Goal: Check status: Check status

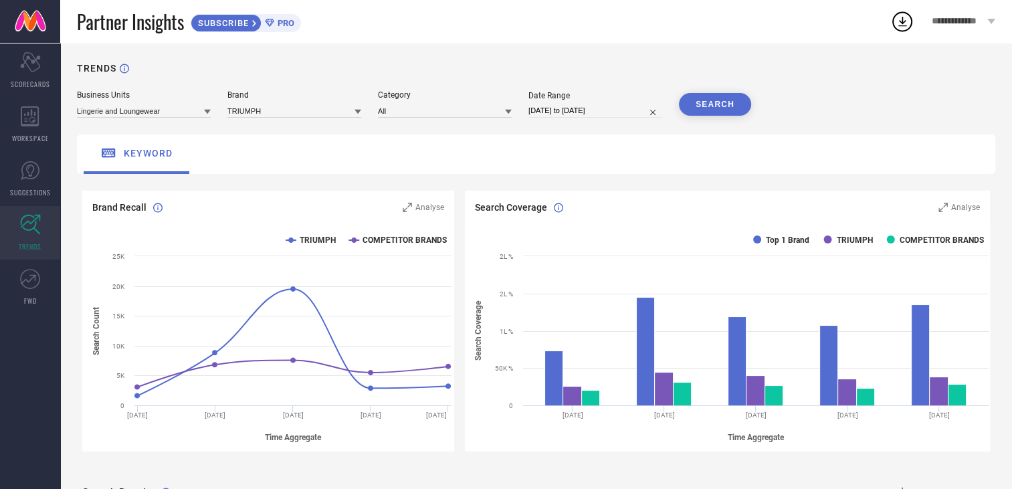
click at [900, 23] on icon at bounding box center [903, 21] width 24 height 24
click at [528, 169] on div "keyword" at bounding box center [536, 154] width 919 height 39
click at [13, 175] on link "SUGGESTIONS" at bounding box center [30, 179] width 60 height 54
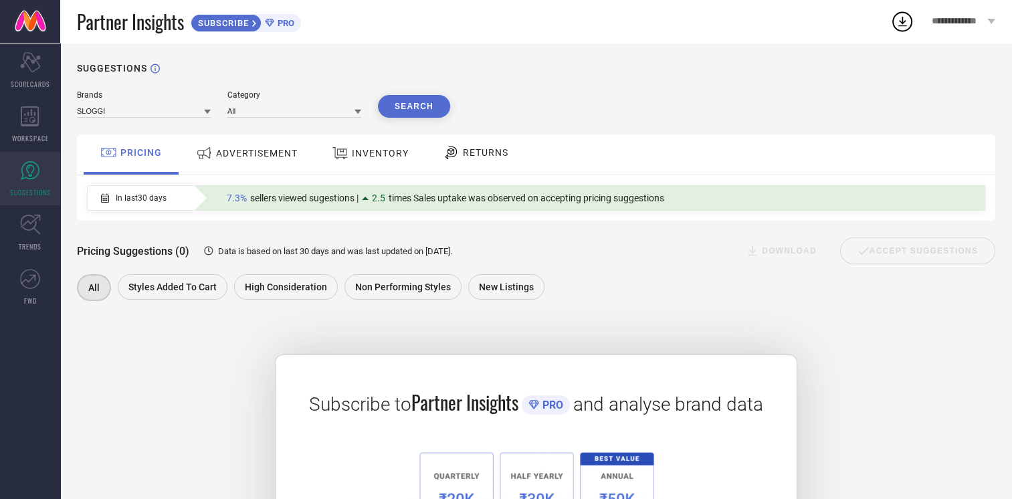
click at [204, 115] on icon at bounding box center [207, 111] width 7 height 7
click at [161, 155] on div "TRIUMPH" at bounding box center [144, 152] width 134 height 23
click at [356, 111] on icon at bounding box center [358, 112] width 7 height 5
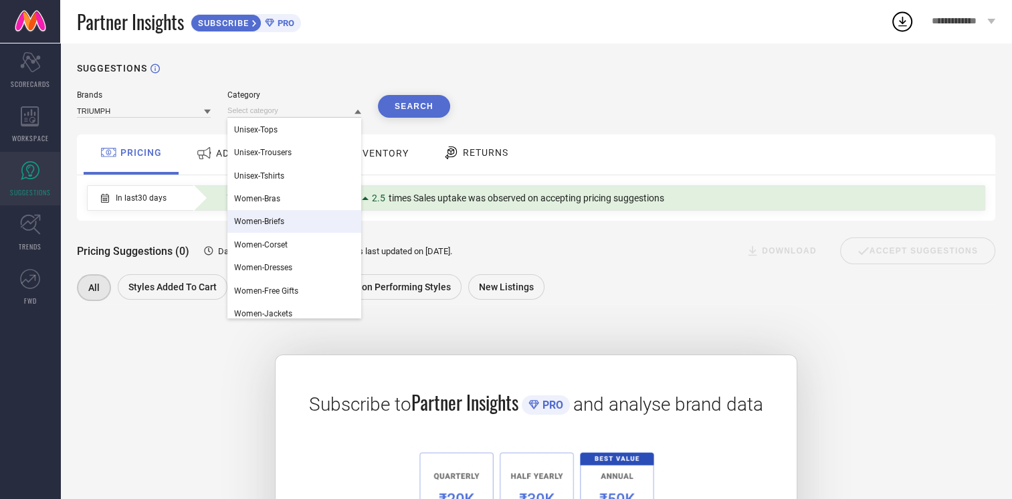
scroll to position [503, 0]
click at [313, 207] on div "Women-Bras" at bounding box center [295, 202] width 134 height 23
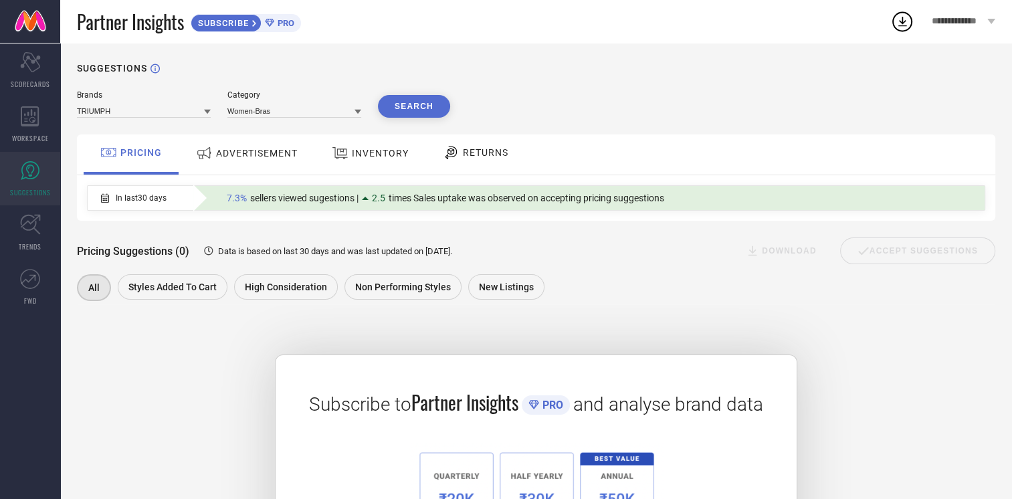
click at [416, 106] on button "Search" at bounding box center [414, 106] width 72 height 23
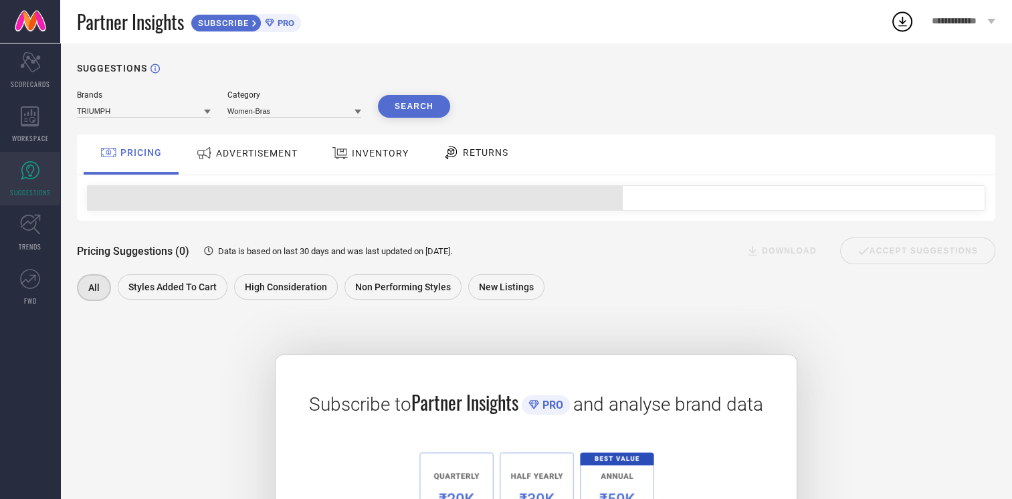
click at [416, 106] on button "Search" at bounding box center [414, 106] width 72 height 23
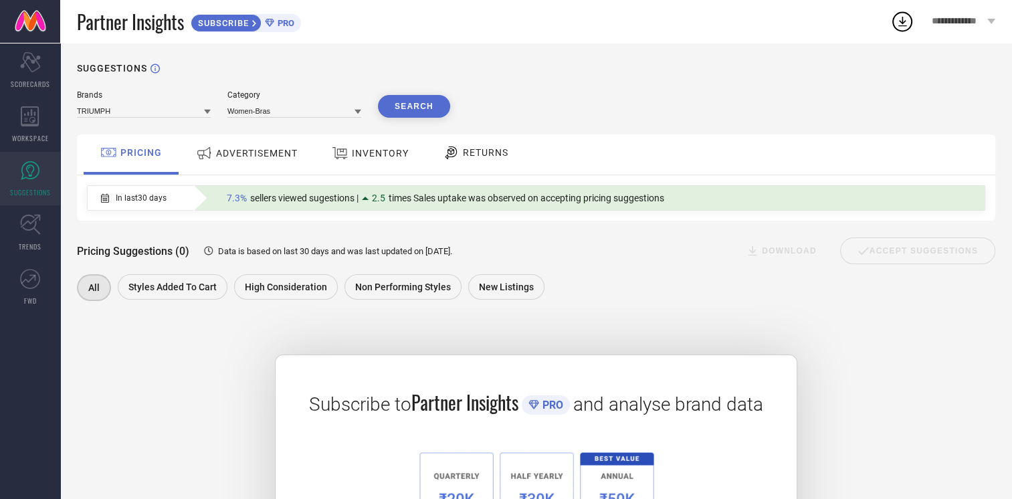
click at [263, 152] on span "ADVERTISEMENT" at bounding box center [257, 153] width 82 height 11
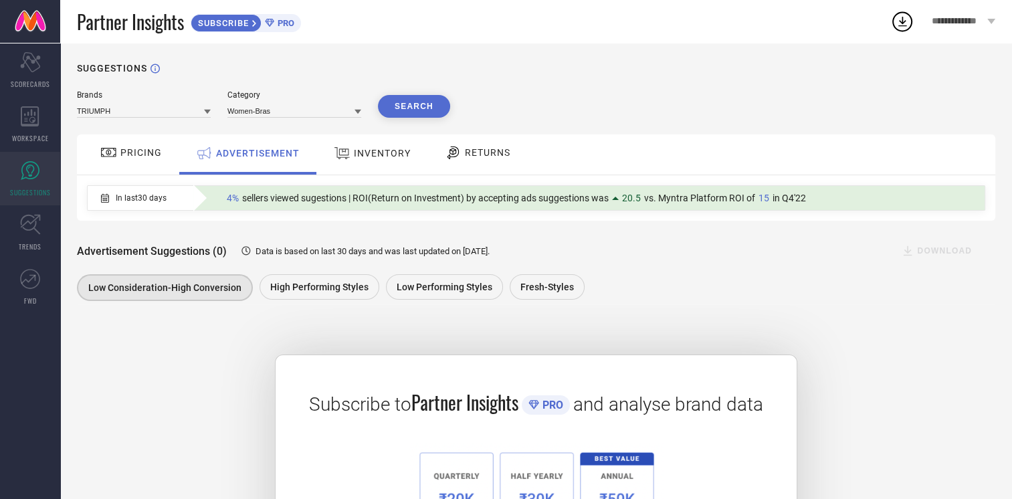
click at [350, 149] on div at bounding box center [344, 153] width 20 height 17
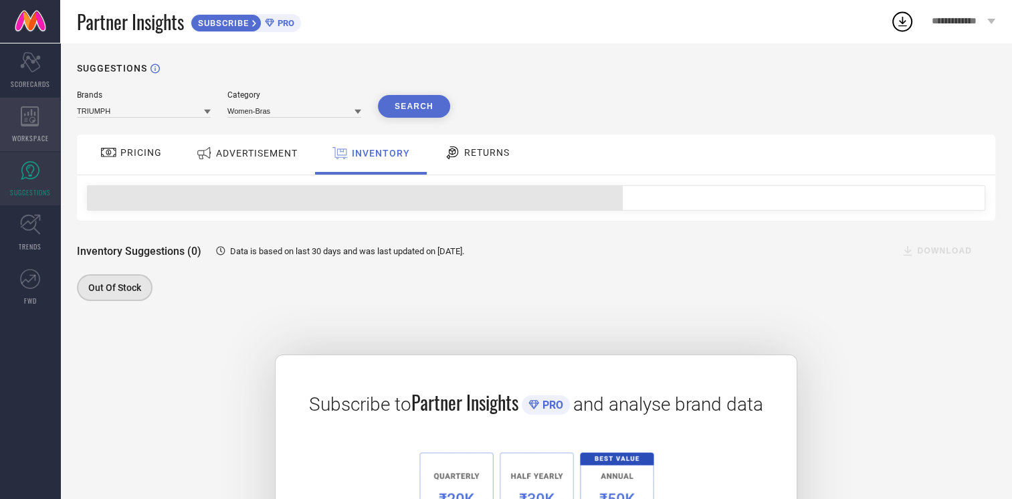
click at [39, 114] on div "WORKSPACE" at bounding box center [30, 125] width 60 height 54
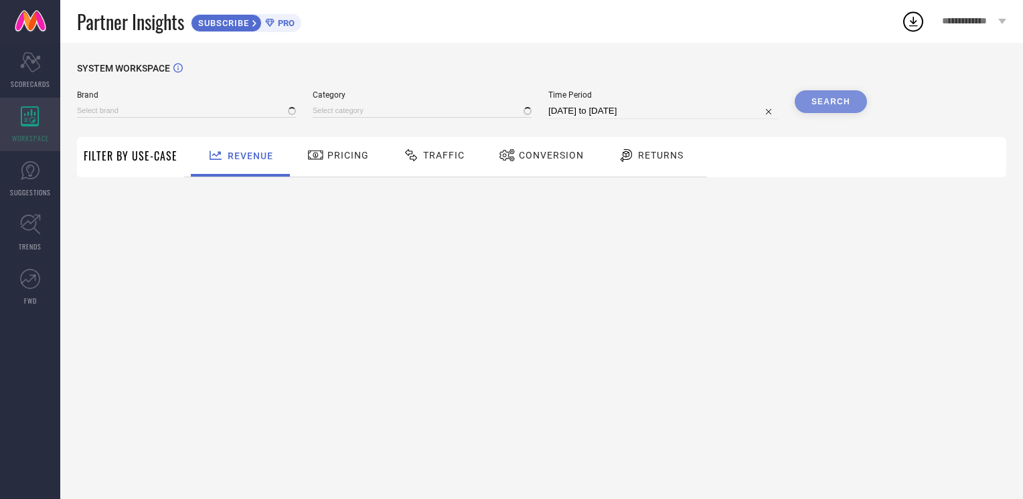
type input "SLOGGI"
type input "All"
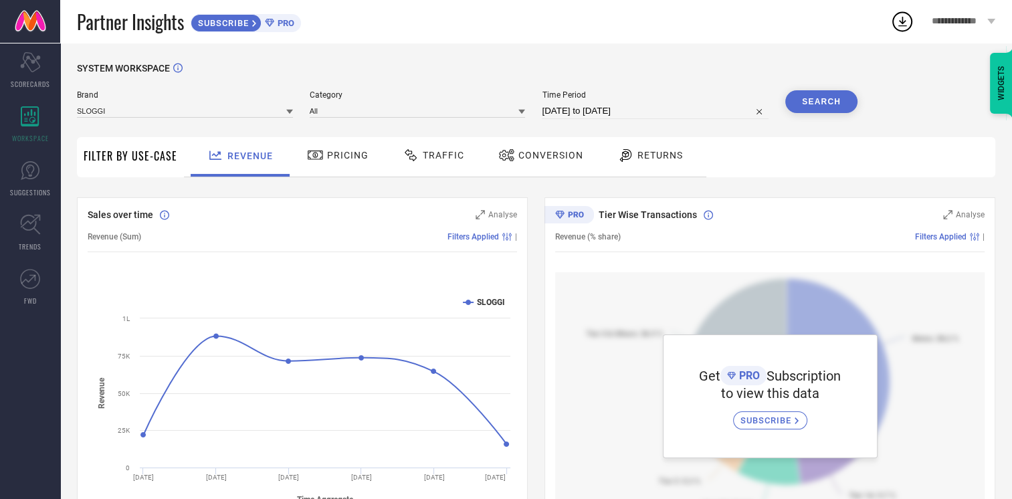
click at [290, 110] on icon at bounding box center [289, 111] width 7 height 7
click at [187, 151] on div "TRIUMPH" at bounding box center [185, 152] width 216 height 23
click at [825, 104] on button "Search" at bounding box center [822, 101] width 72 height 23
click at [520, 114] on input at bounding box center [418, 111] width 216 height 14
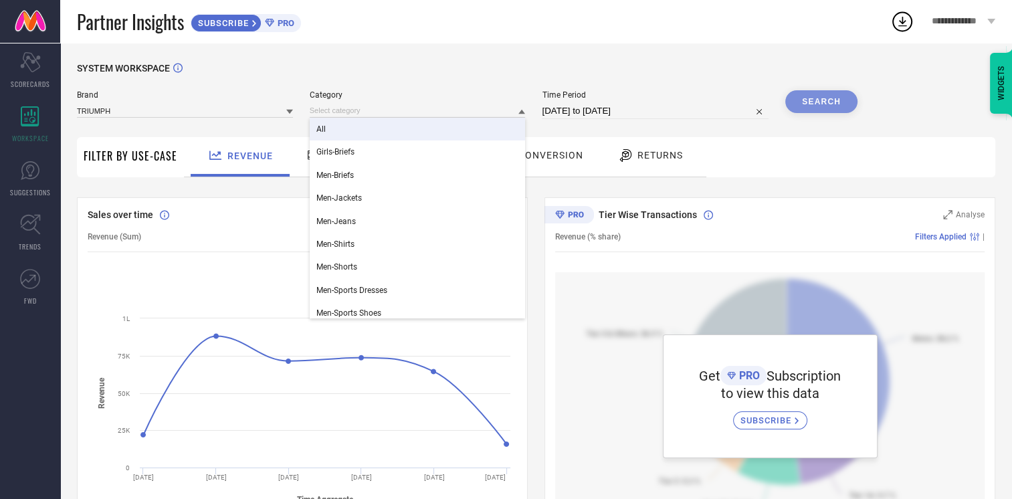
click at [514, 127] on div "All" at bounding box center [418, 129] width 216 height 23
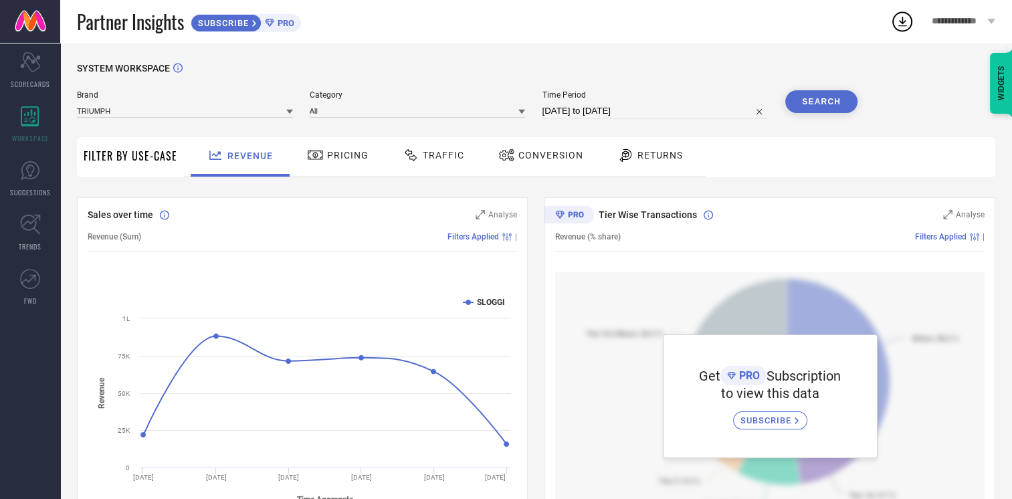
click at [799, 100] on button "Search" at bounding box center [822, 101] width 72 height 23
click at [354, 171] on div "Pricing" at bounding box center [337, 156] width 95 height 39
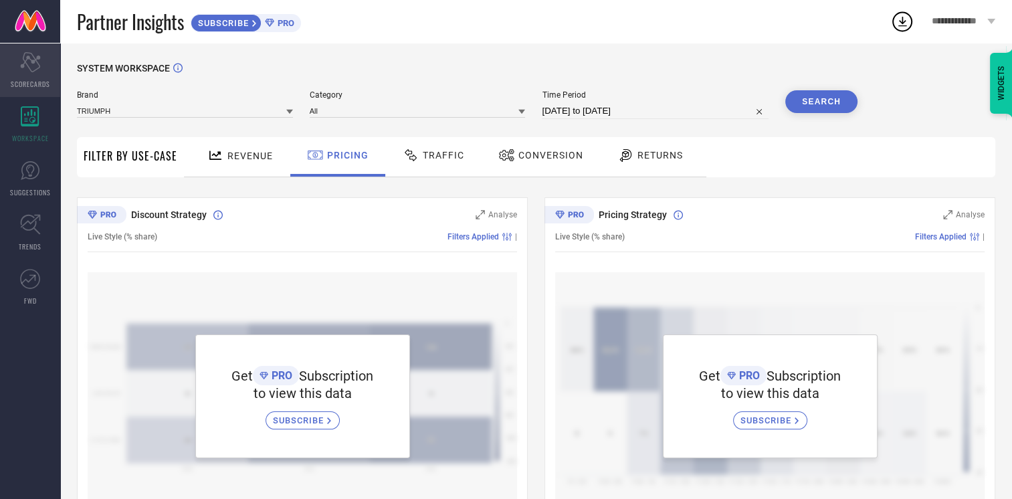
click at [40, 60] on icon "Scorecard" at bounding box center [30, 62] width 21 height 20
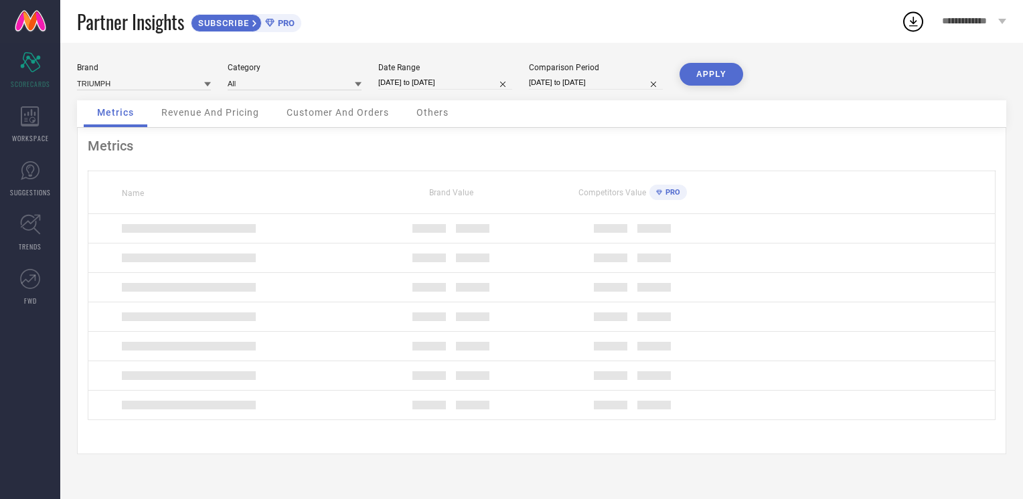
click at [487, 232] on div "Brand TRIUMPH Category All Date Range [DATE] to [DATE] Comparison Period [DATE]…" at bounding box center [541, 271] width 962 height 456
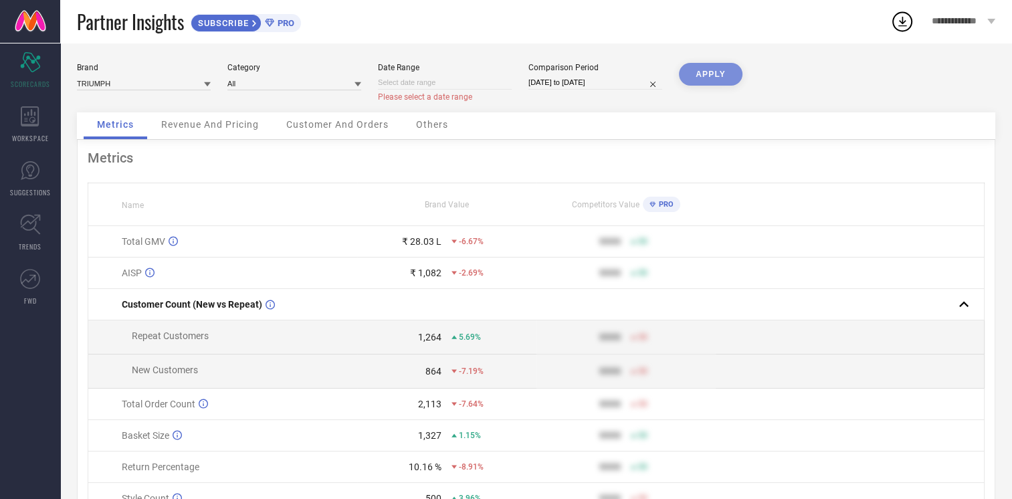
click at [412, 84] on input at bounding box center [445, 83] width 134 height 14
select select "7"
select select "2025"
select select "8"
select select "2025"
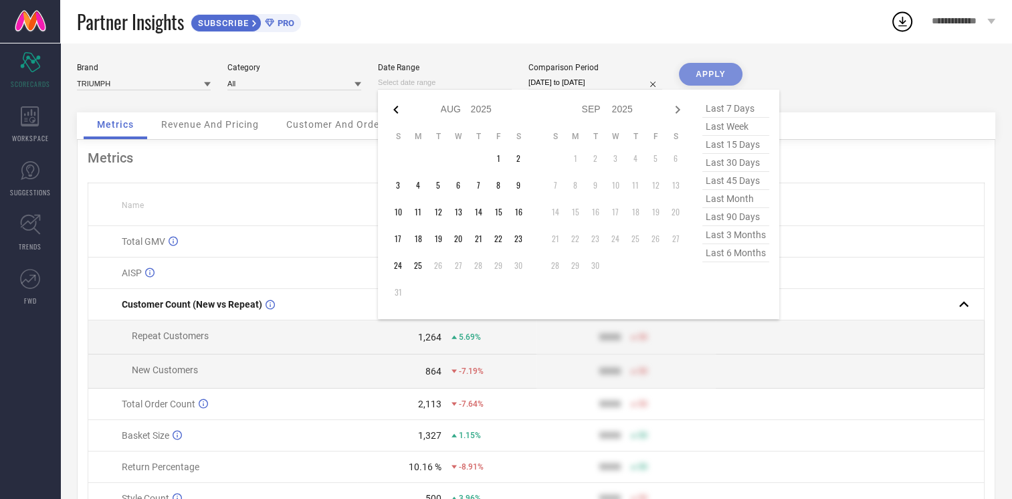
click at [399, 110] on icon at bounding box center [396, 110] width 16 height 16
select select "6"
select select "2025"
select select "7"
select select "2025"
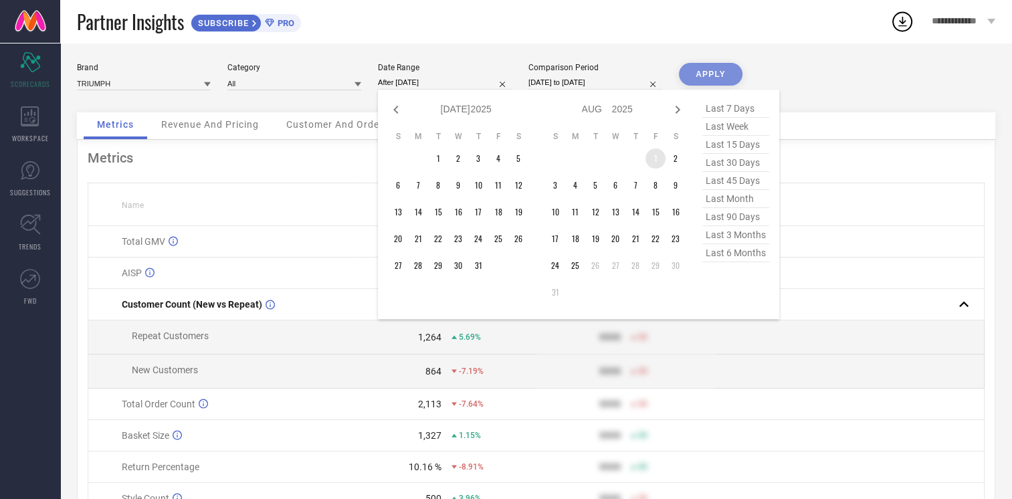
click at [656, 157] on td "1" at bounding box center [656, 159] width 20 height 20
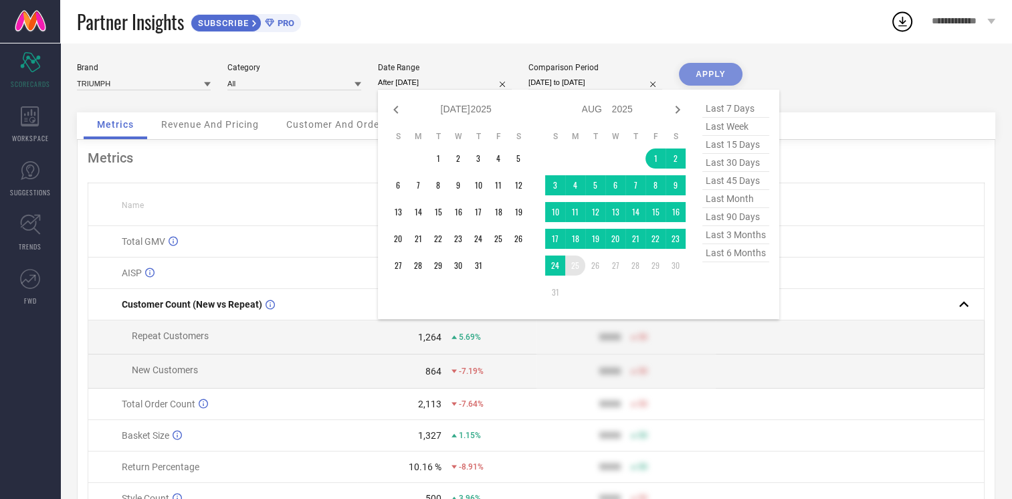
type input "[DATE] to [DATE]"
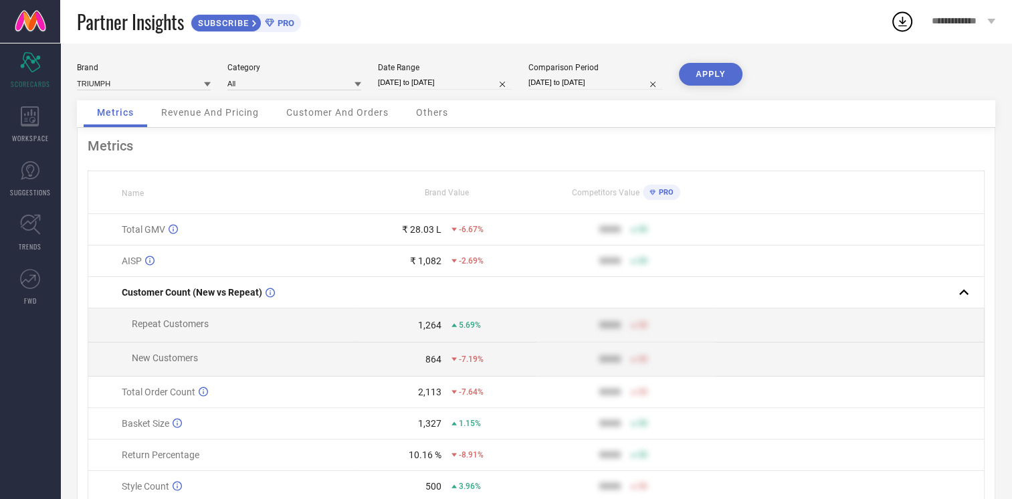
click at [710, 79] on button "APPLY" at bounding box center [711, 74] width 64 height 23
click at [449, 85] on input "[DATE] to [DATE]" at bounding box center [445, 83] width 134 height 14
select select "7"
select select "2025"
select select "8"
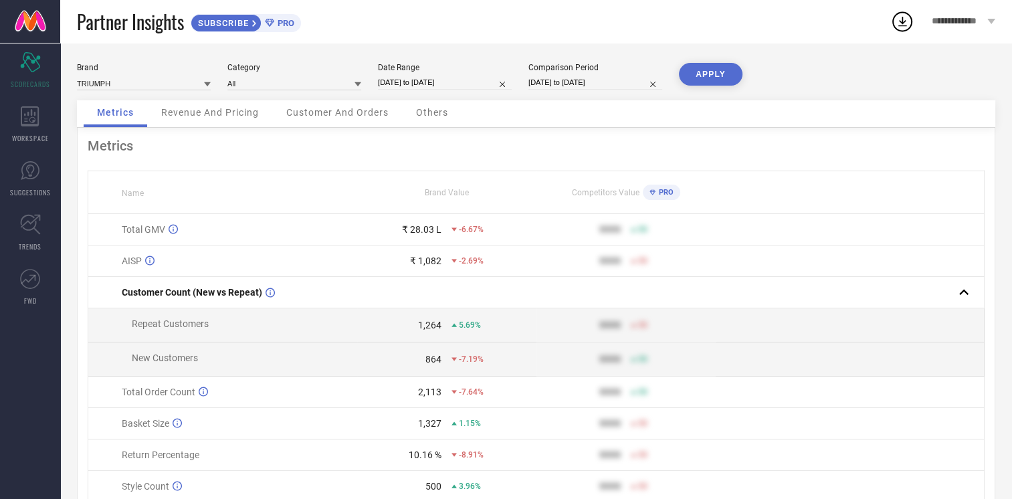
select select "2025"
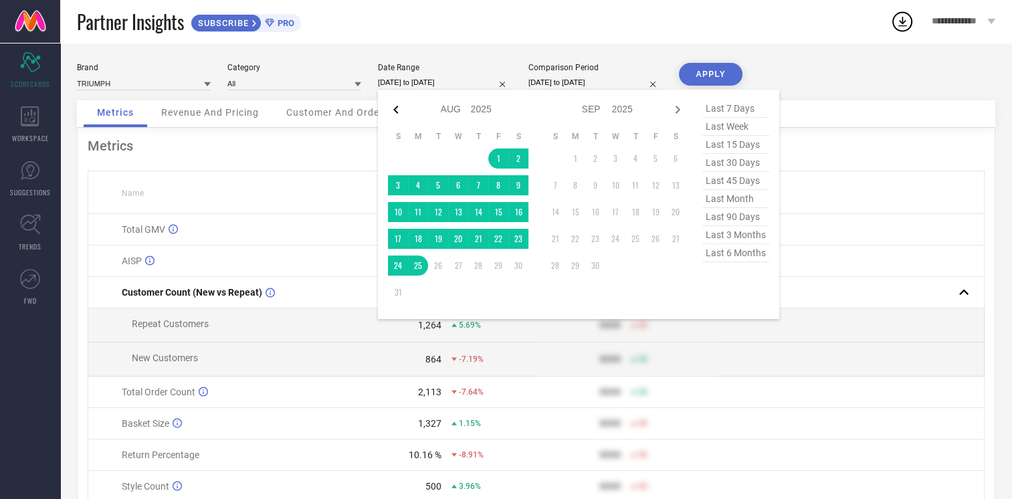
click at [393, 108] on icon at bounding box center [396, 110] width 16 height 16
select select "6"
select select "2025"
select select "7"
select select "2025"
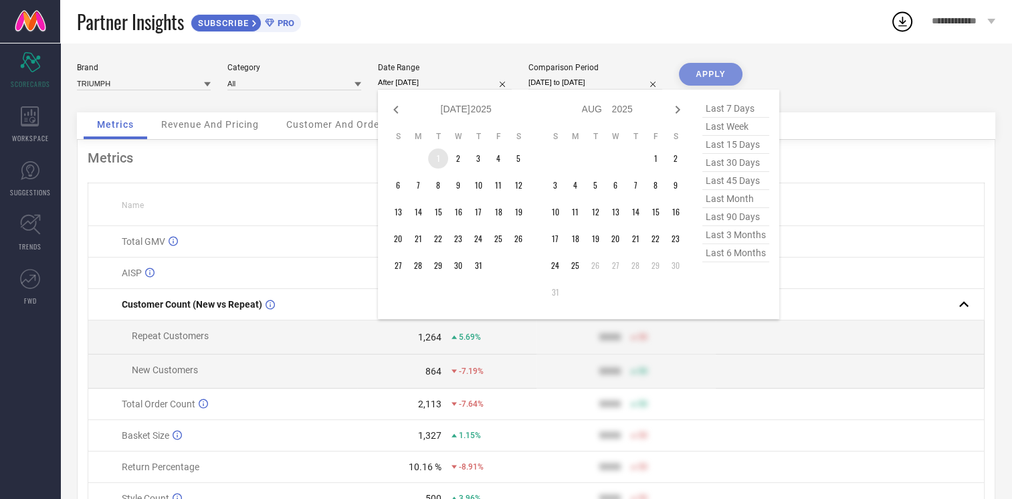
click at [436, 156] on td "1" at bounding box center [438, 159] width 20 height 20
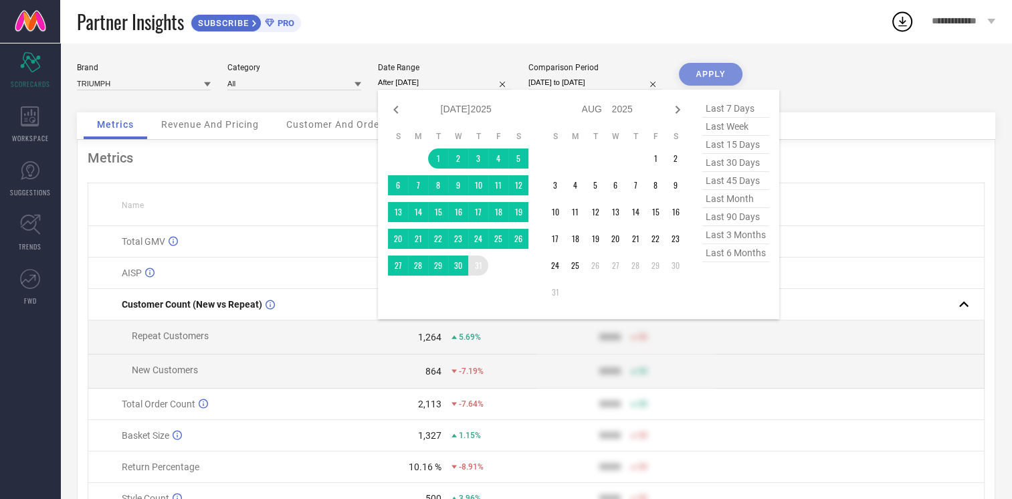
type input "[DATE] to [DATE]"
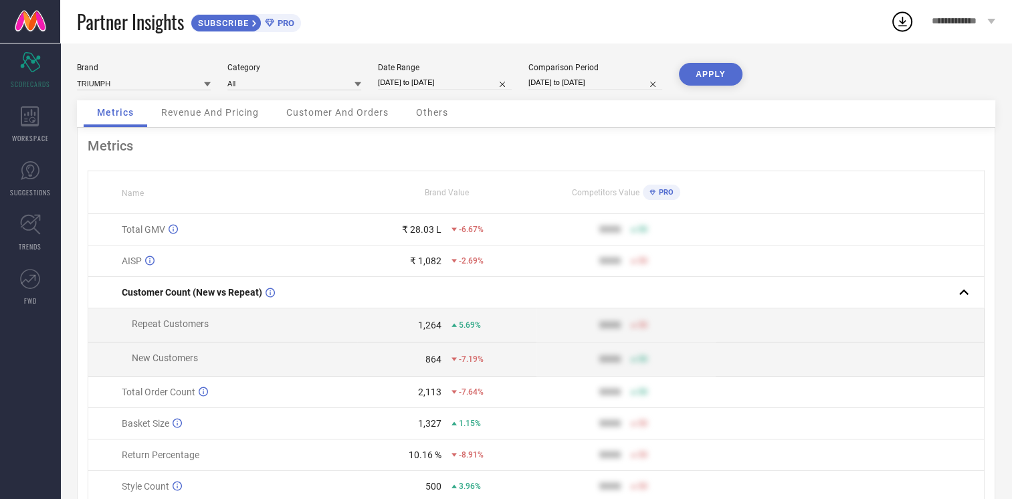
click at [450, 81] on input "[DATE] to [DATE]" at bounding box center [445, 83] width 134 height 14
select select "6"
select select "2025"
select select "7"
select select "2025"
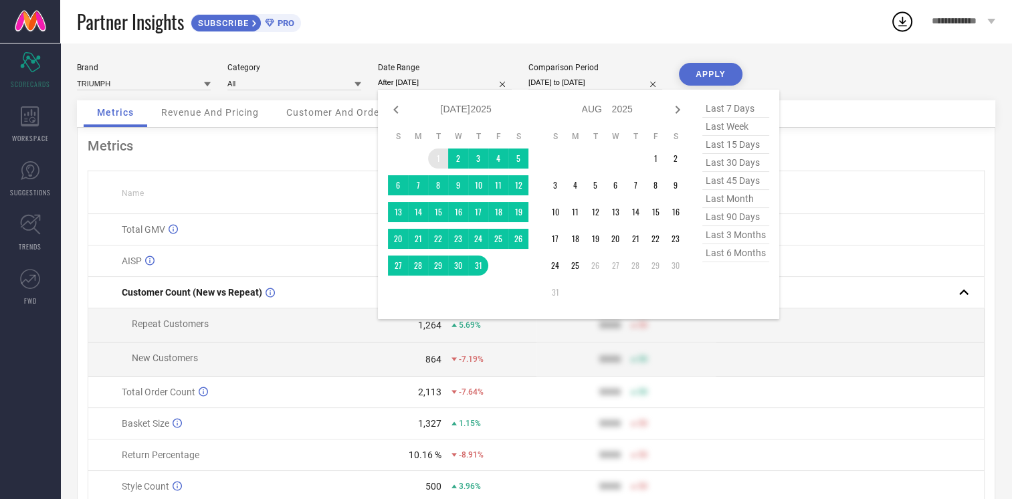
click at [440, 153] on td "1" at bounding box center [438, 159] width 20 height 20
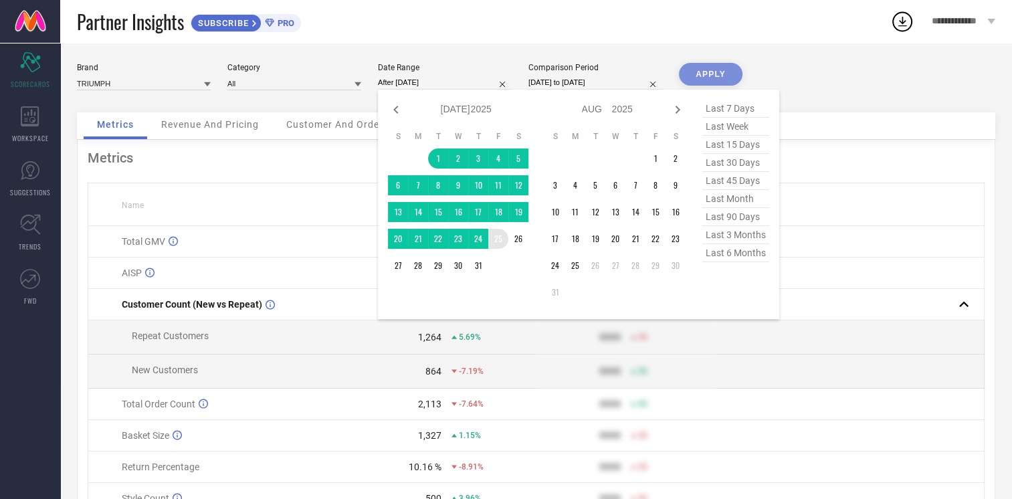
type input "[DATE] to [DATE]"
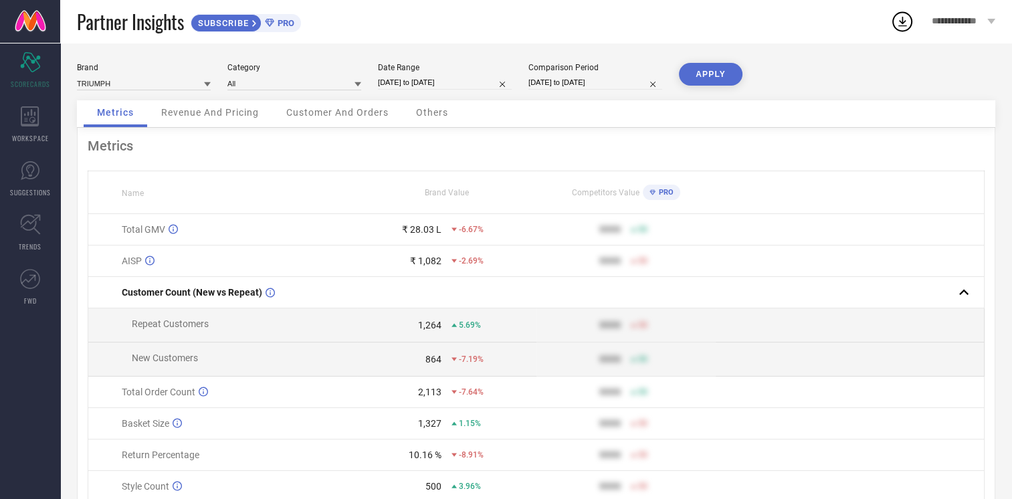
select select "6"
select select "2025"
select select "7"
select select "2025"
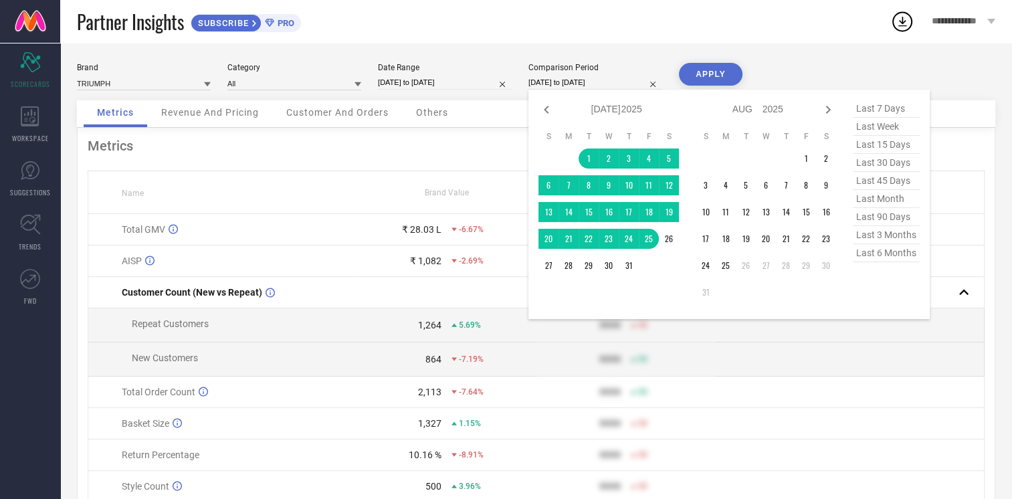
click at [608, 80] on input "[DATE] to [DATE]" at bounding box center [596, 83] width 134 height 14
click at [800, 152] on td "1" at bounding box center [806, 159] width 20 height 20
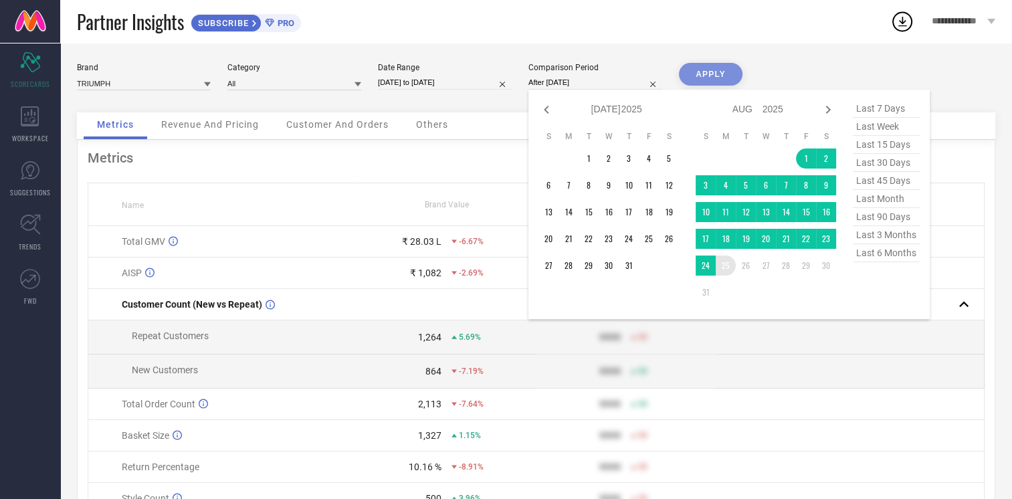
type input "[DATE] to [DATE]"
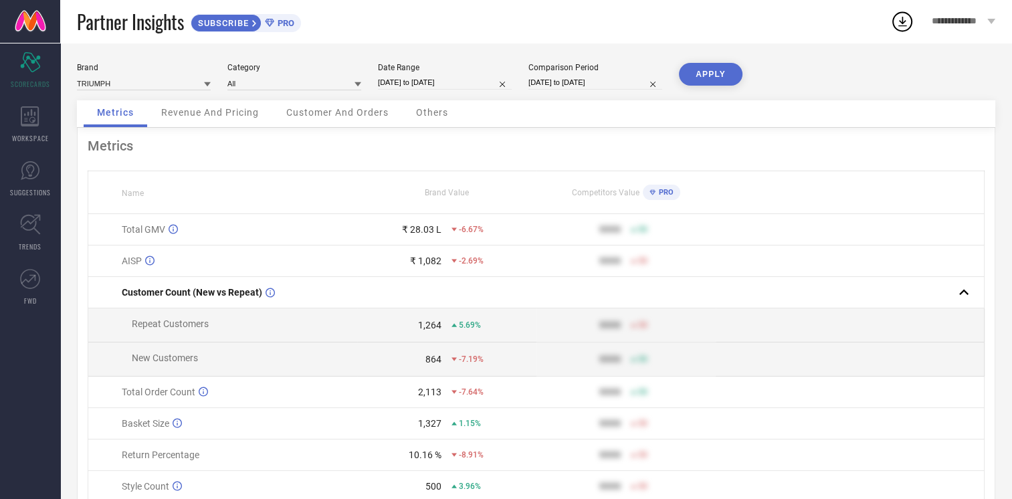
click at [710, 74] on button "APPLY" at bounding box center [711, 74] width 64 height 23
click at [226, 114] on span "Revenue And Pricing" at bounding box center [210, 112] width 98 height 11
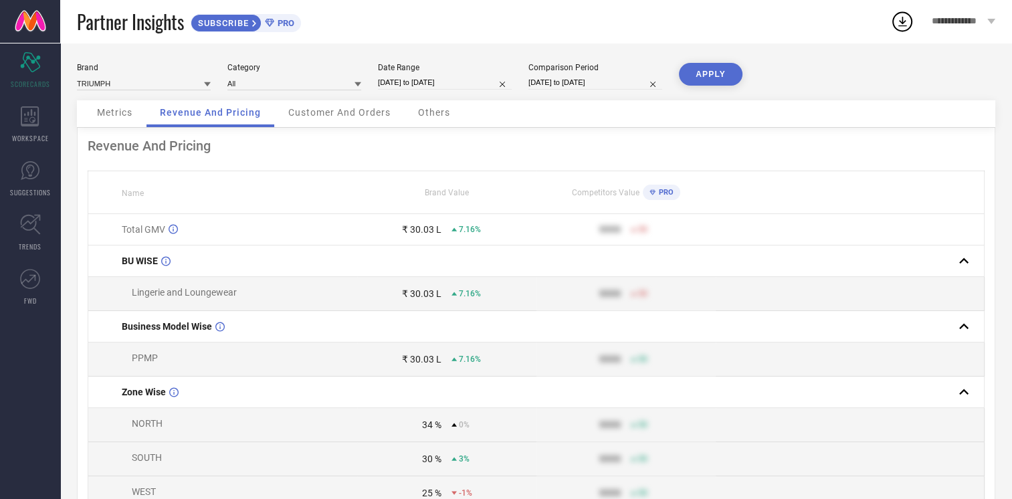
click at [352, 122] on div "Customer And Orders" at bounding box center [339, 113] width 129 height 27
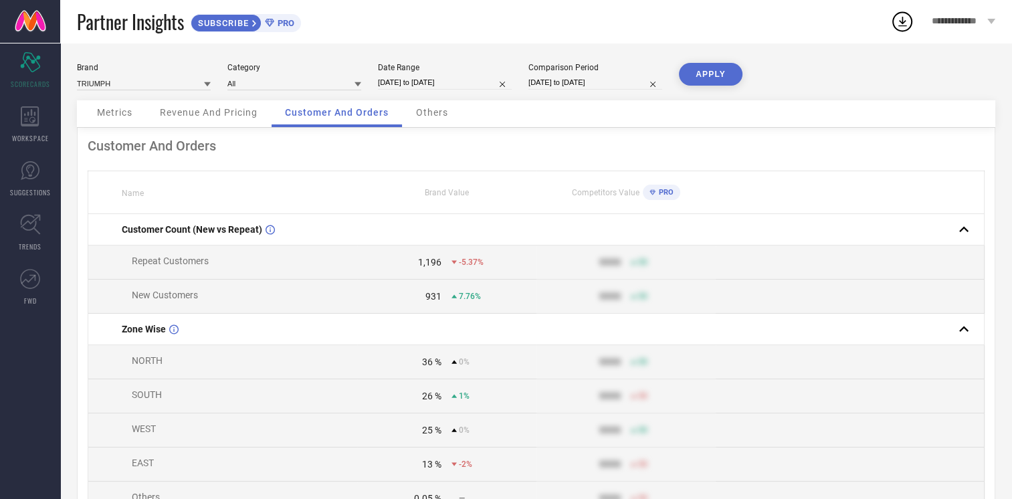
select select "6"
select select "2025"
select select "7"
select select "2025"
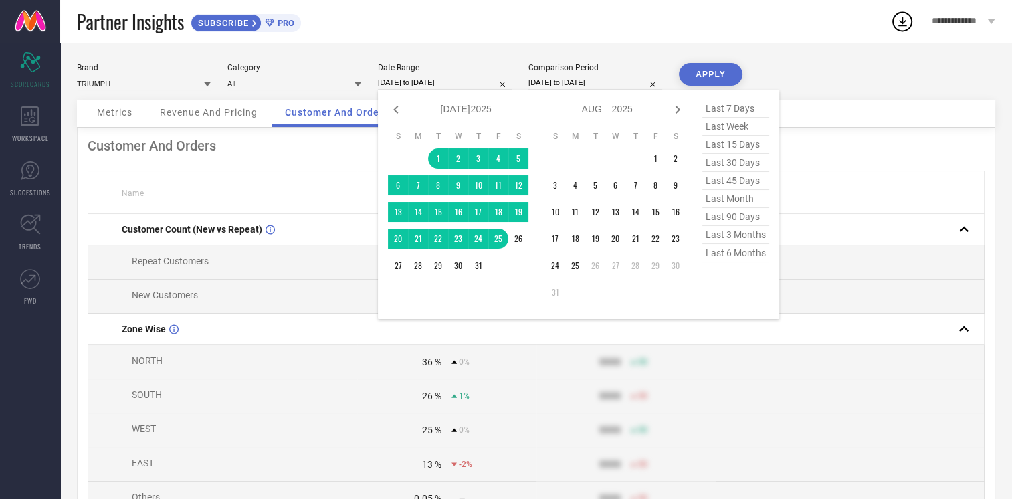
click at [446, 79] on input "[DATE] to [DATE]" at bounding box center [445, 83] width 134 height 14
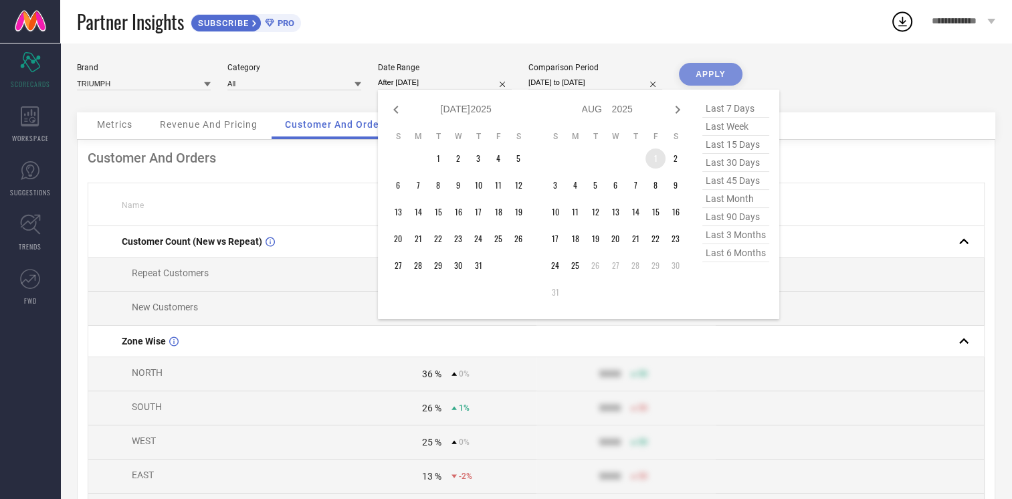
click at [656, 157] on td "1" at bounding box center [656, 159] width 20 height 20
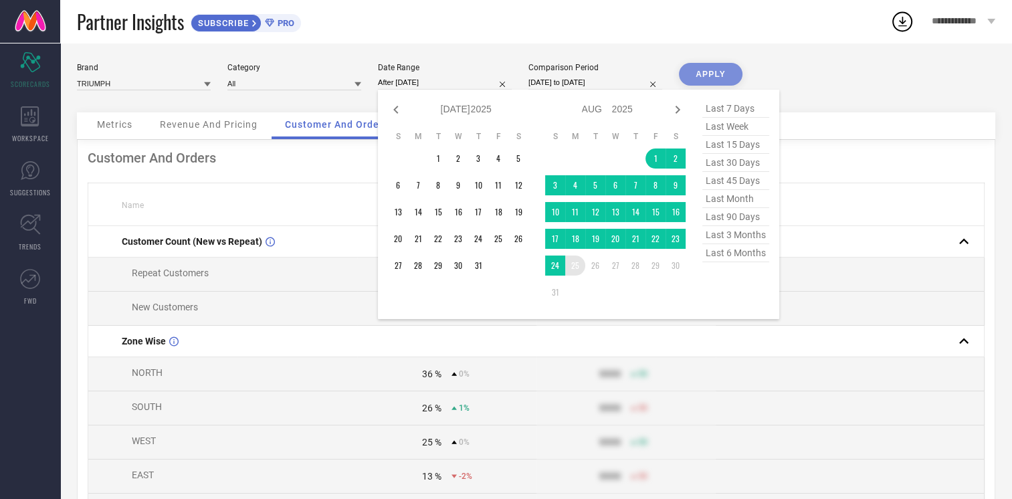
type input "[DATE] to [DATE]"
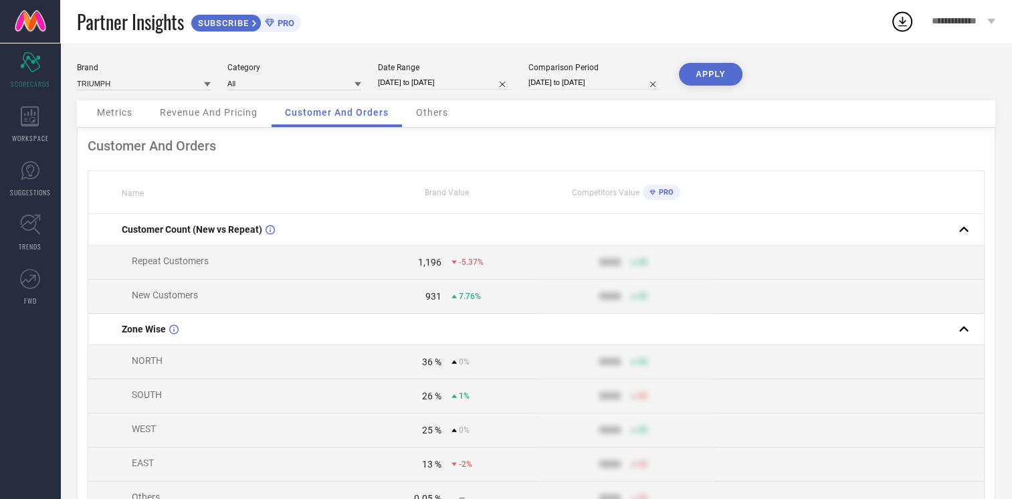
click at [592, 76] on input "[DATE] to [DATE]" at bounding box center [596, 83] width 134 height 14
select select "7"
select select "2025"
select select "8"
select select "2025"
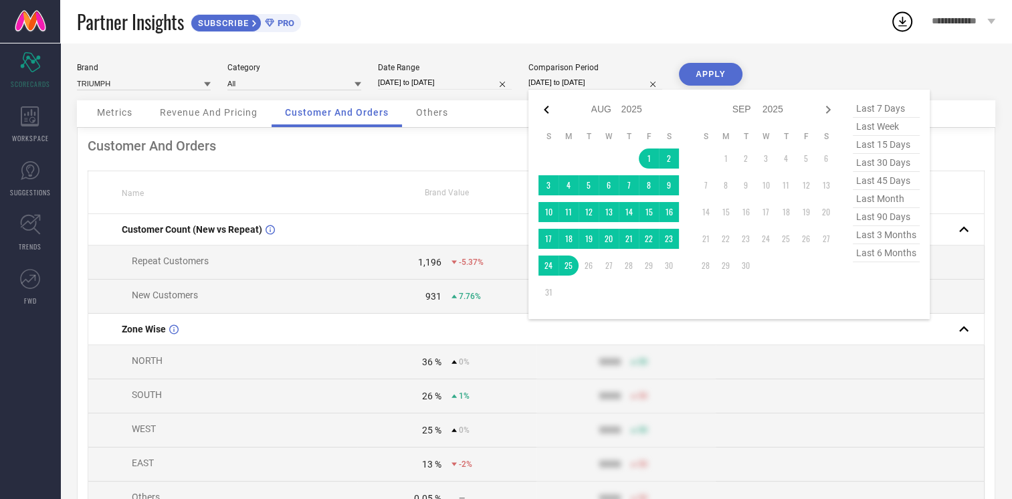
click at [545, 116] on icon at bounding box center [547, 110] width 16 height 16
select select "6"
select select "2025"
select select "7"
select select "2025"
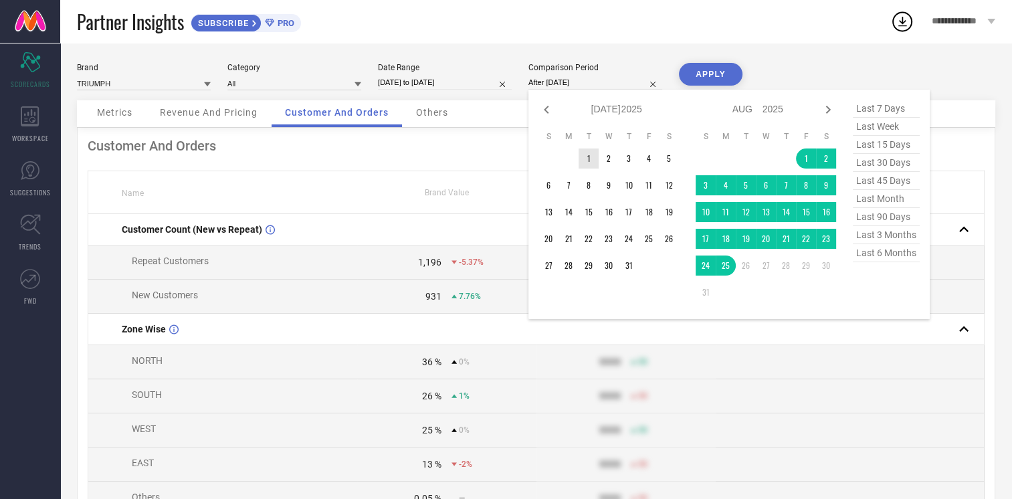
click at [593, 157] on td "1" at bounding box center [589, 159] width 20 height 20
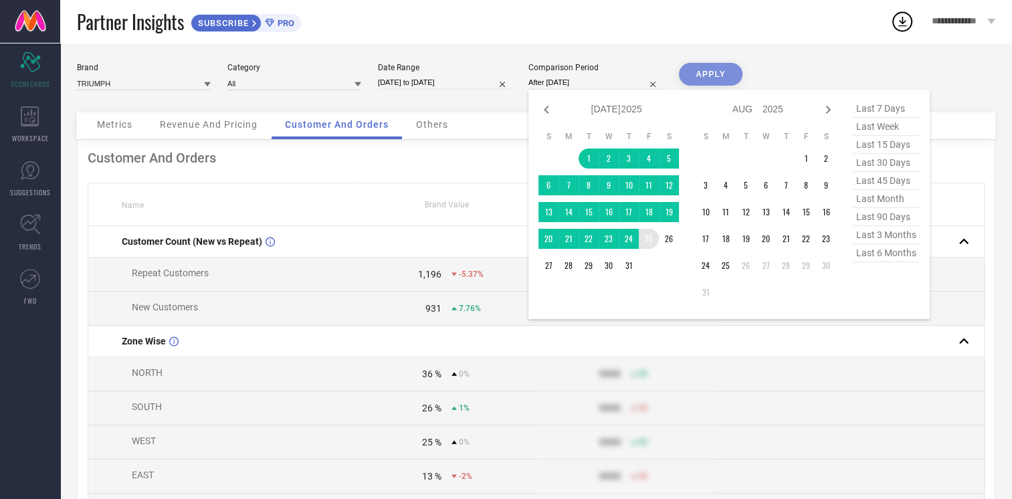
type input "[DATE] to [DATE]"
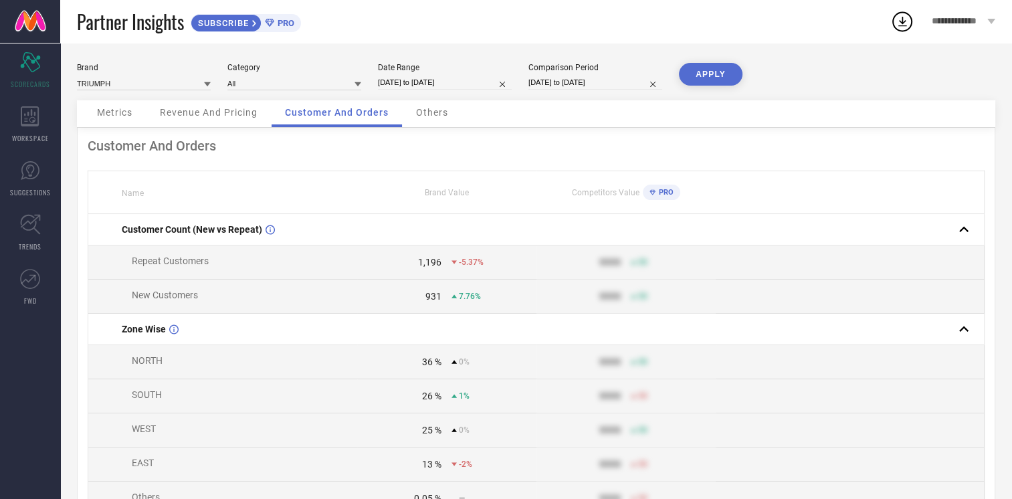
click at [701, 82] on button "APPLY" at bounding box center [711, 74] width 64 height 23
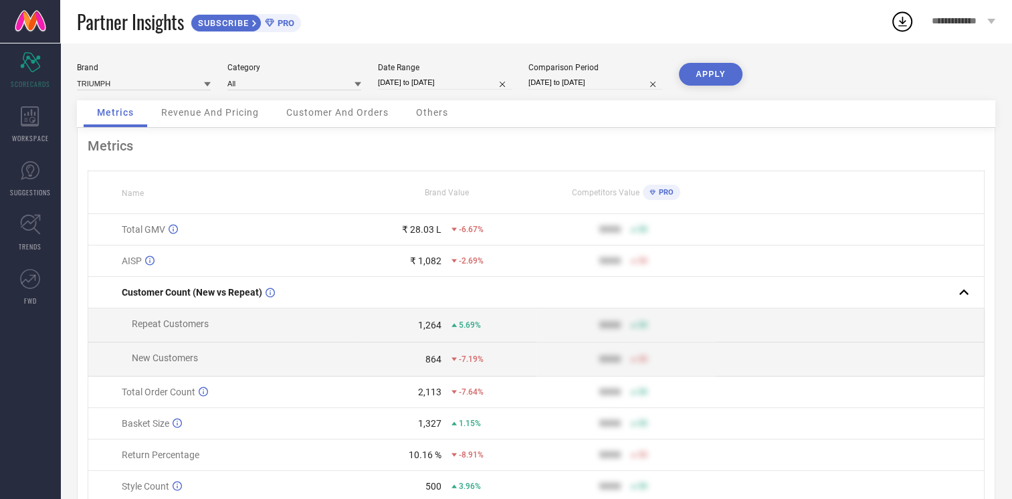
click at [350, 120] on div "Customer And Orders" at bounding box center [337, 113] width 129 height 27
